Goal: Feedback & Contribution: Submit feedback/report problem

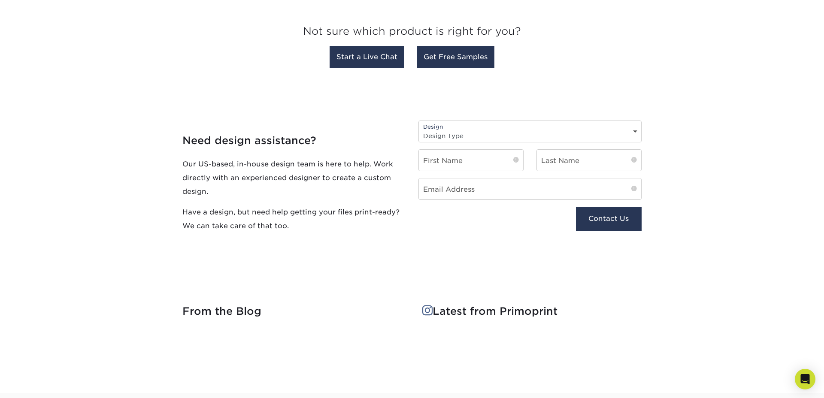
scroll to position [862, 0]
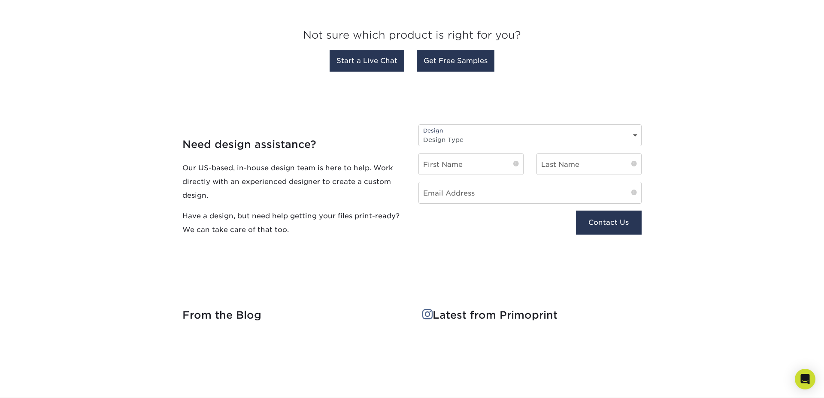
click at [489, 132] on div "Design Design Type Design Edits New Design" at bounding box center [529, 135] width 223 height 22
click at [505, 133] on select "Design Type Design Edits New Design" at bounding box center [530, 139] width 222 height 12
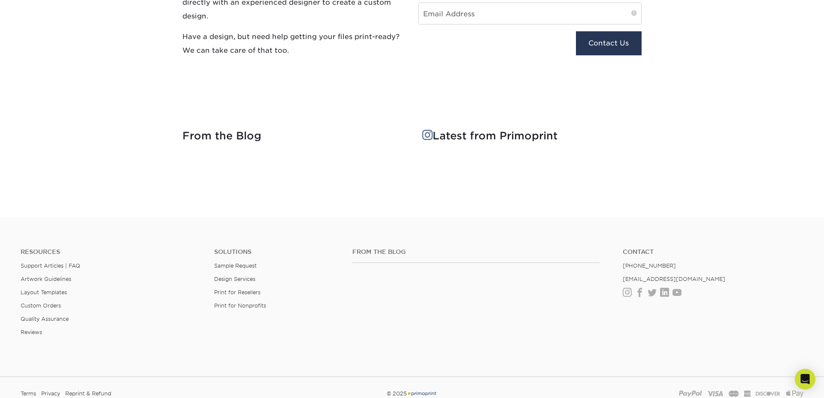
scroll to position [1112, 0]
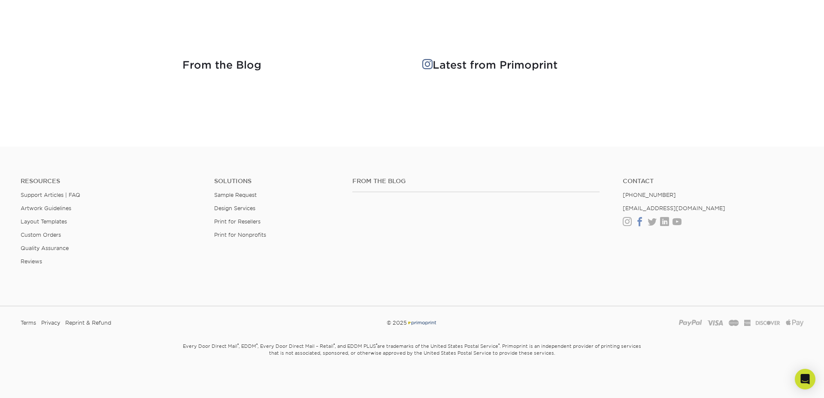
click at [637, 224] on link "Facebook" at bounding box center [639, 221] width 9 height 7
drag, startPoint x: 673, startPoint y: 194, endPoint x: 621, endPoint y: 195, distance: 52.8
click at [621, 195] on ul "Contact (888) 822-5815 info@primoprint.com Instagram Facebook Twitter LinkedIn …" at bounding box center [712, 202] width 193 height 48
copy link "[PHONE_NUMBER]"
click at [686, 205] on li "[EMAIL_ADDRESS][DOMAIN_NAME]" at bounding box center [712, 208] width 181 height 6
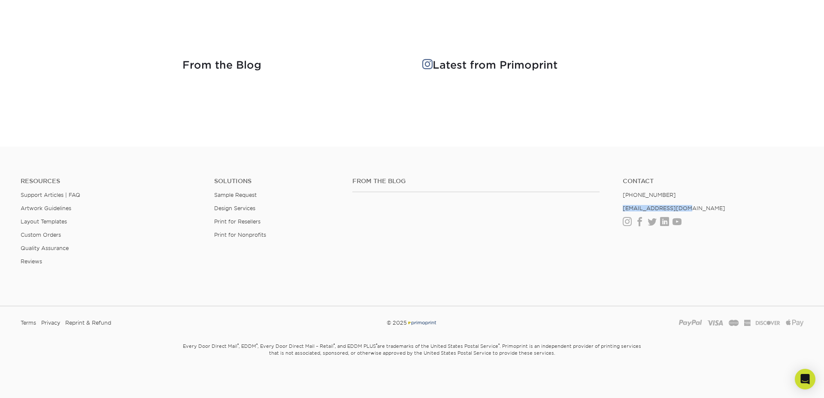
drag, startPoint x: 684, startPoint y: 205, endPoint x: 621, endPoint y: 208, distance: 63.1
click at [621, 208] on ul "Contact (888) 822-5815 info@primoprint.com Instagram Facebook Twitter LinkedIn …" at bounding box center [712, 202] width 193 height 48
copy link "[EMAIL_ADDRESS][DOMAIN_NAME]"
click at [639, 224] on link "Facebook" at bounding box center [639, 221] width 9 height 7
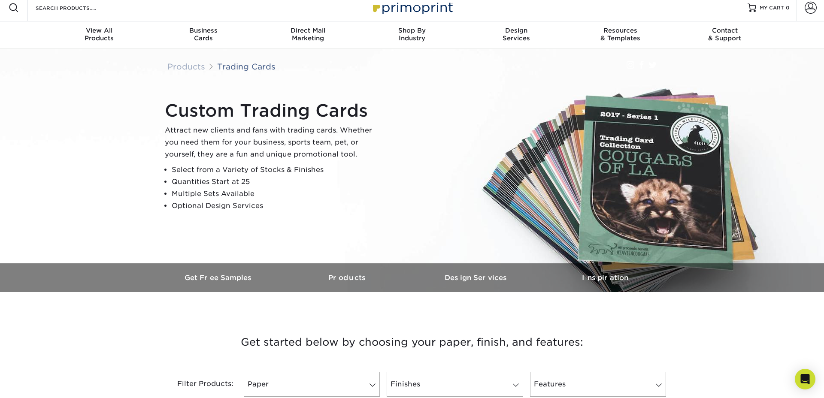
scroll to position [0, 0]
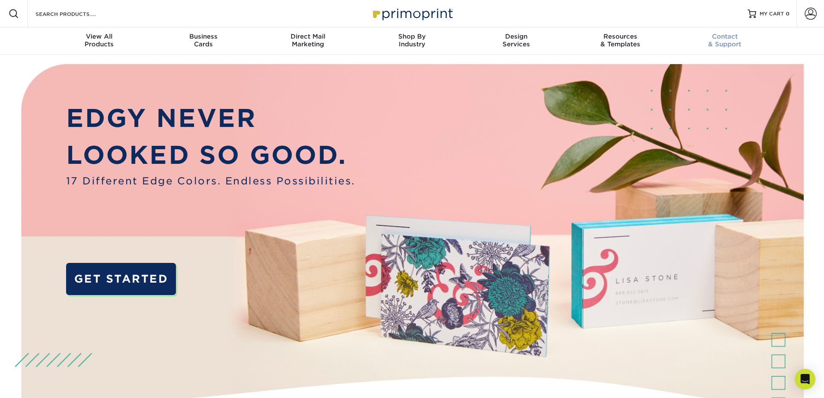
click at [718, 48] on link "Contact & Support" at bounding box center [724, 40] width 104 height 27
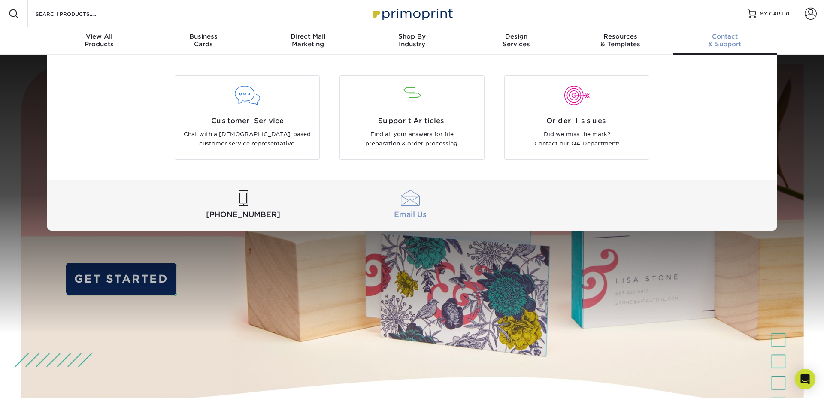
click at [408, 202] on div at bounding box center [409, 198] width 163 height 16
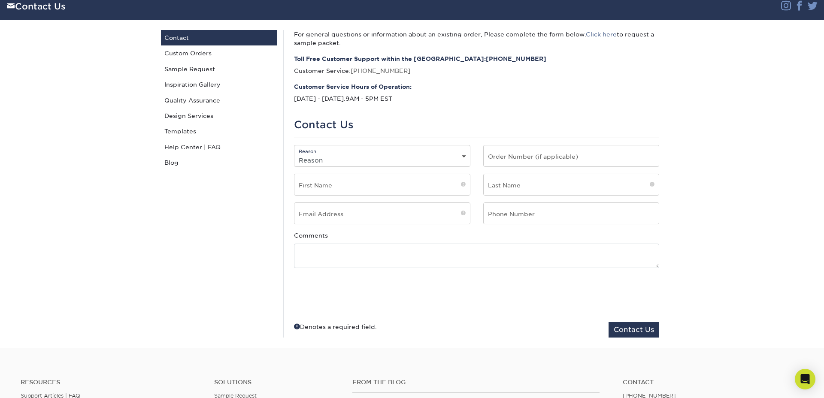
scroll to position [57, 0]
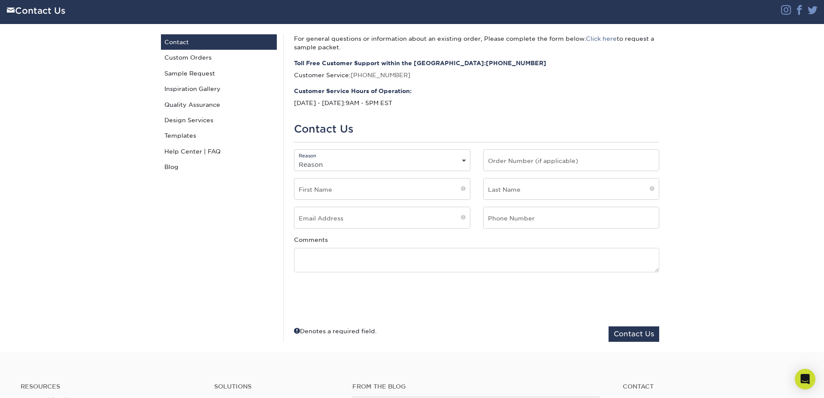
click at [339, 161] on select "Reason General File Preparation Order Status Online Design Issue with your prin…" at bounding box center [381, 164] width 175 height 12
select select "General"
click at [294, 158] on select "Reason General File Preparation Order Status Online Design Issue with your prin…" at bounding box center [381, 164] width 175 height 12
click at [428, 187] on input "text" at bounding box center [381, 188] width 175 height 21
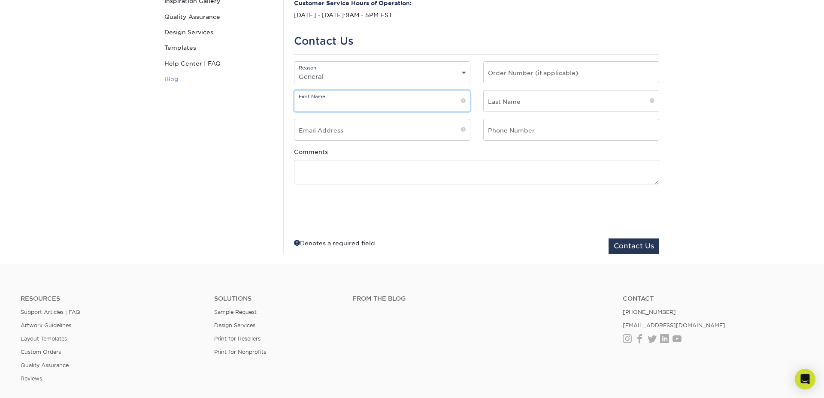
scroll to position [0, 0]
